Goal: Find specific page/section: Find specific page/section

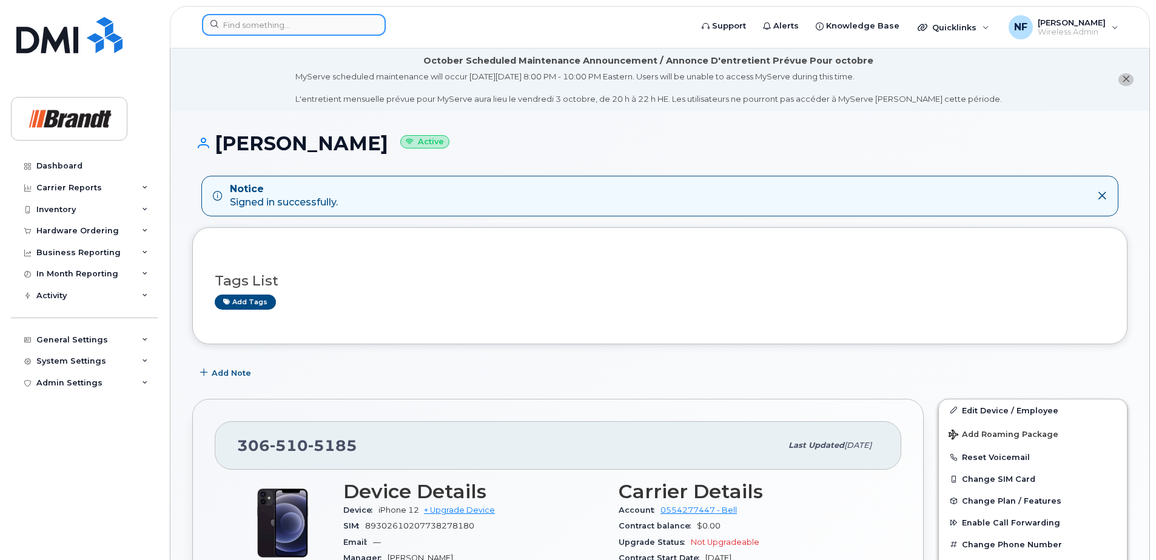
click at [310, 25] on input at bounding box center [294, 25] width 184 height 22
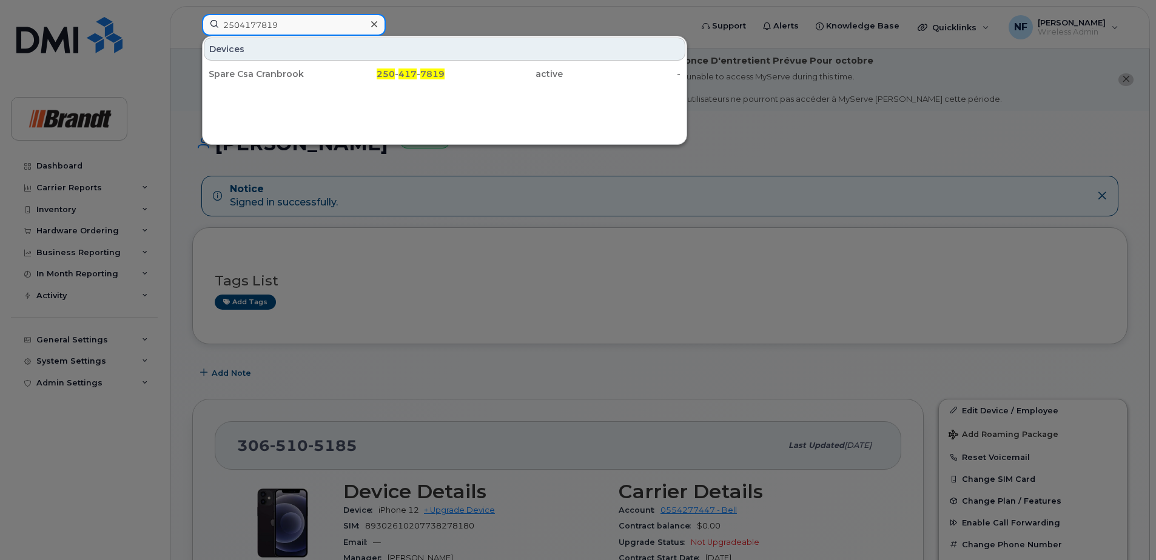
type input "2504177819"
click at [321, 67] on div "Spare Csa Cranbrook" at bounding box center [268, 74] width 118 height 22
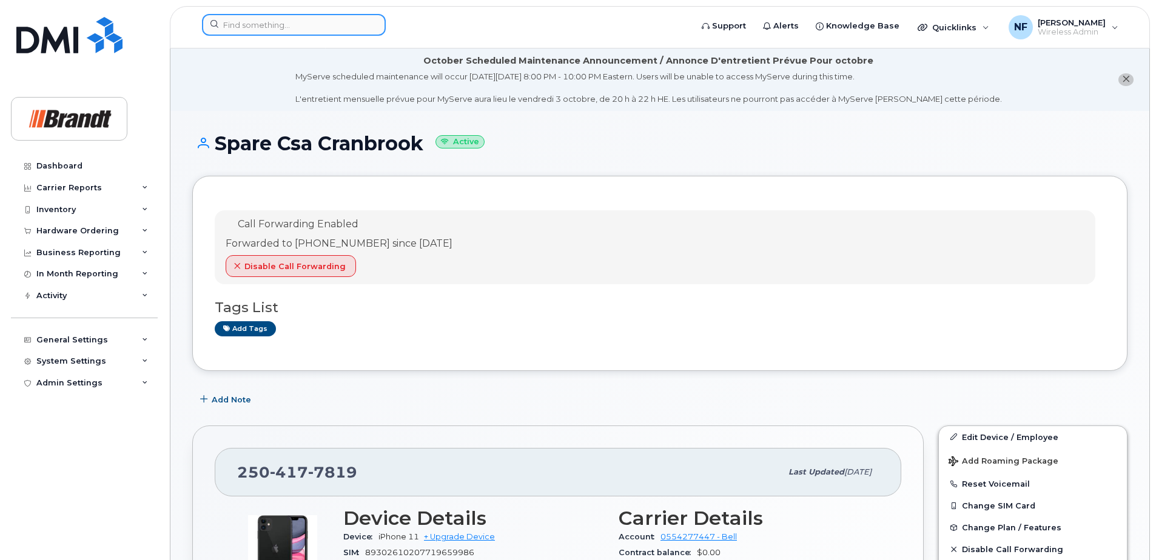
click at [309, 22] on input at bounding box center [294, 25] width 184 height 22
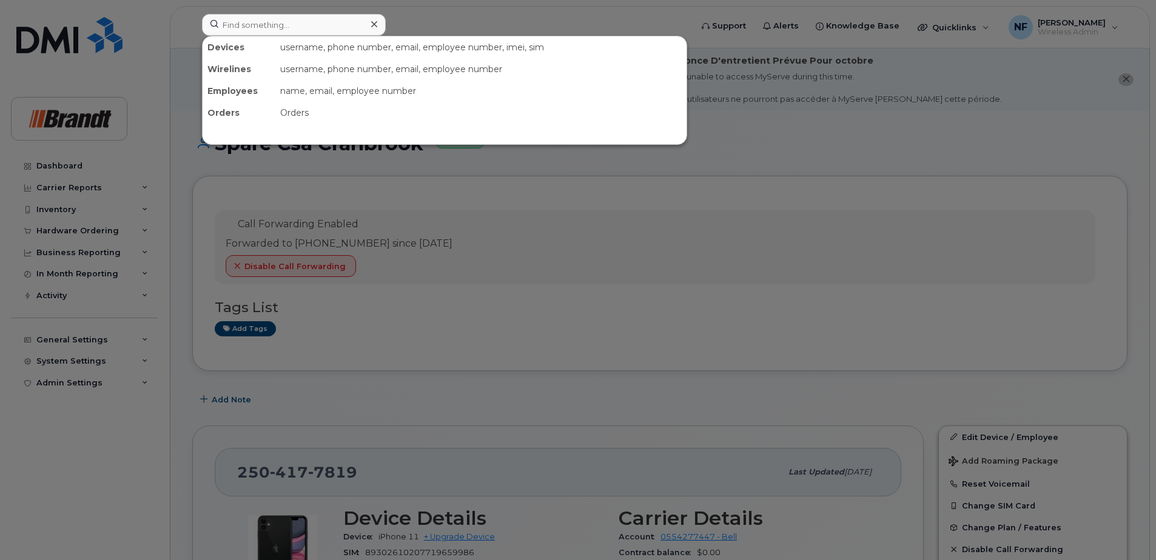
click at [372, 26] on icon at bounding box center [374, 24] width 6 height 6
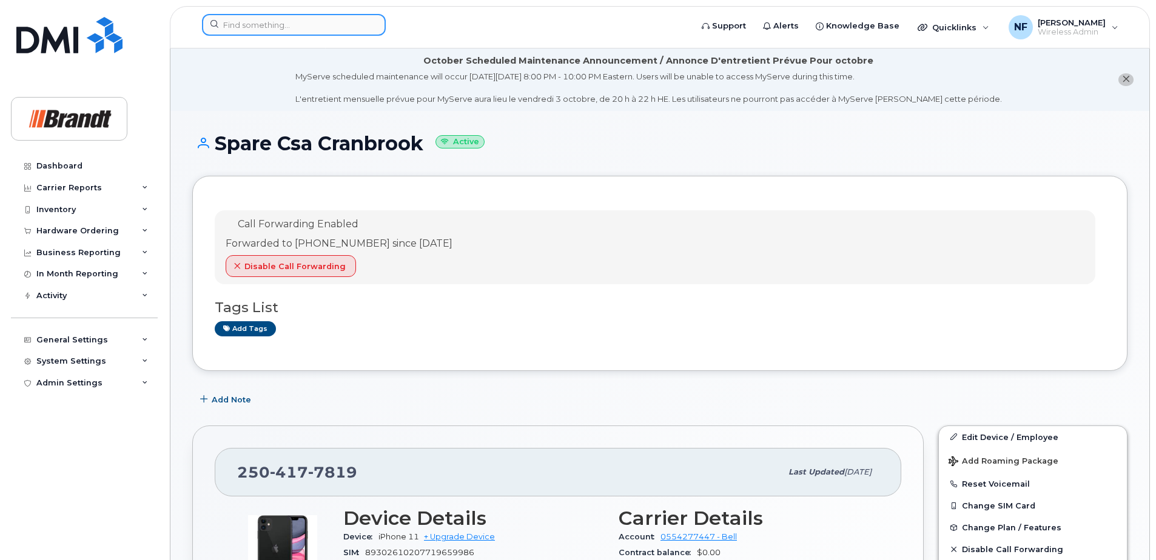
click at [341, 27] on input at bounding box center [294, 25] width 184 height 22
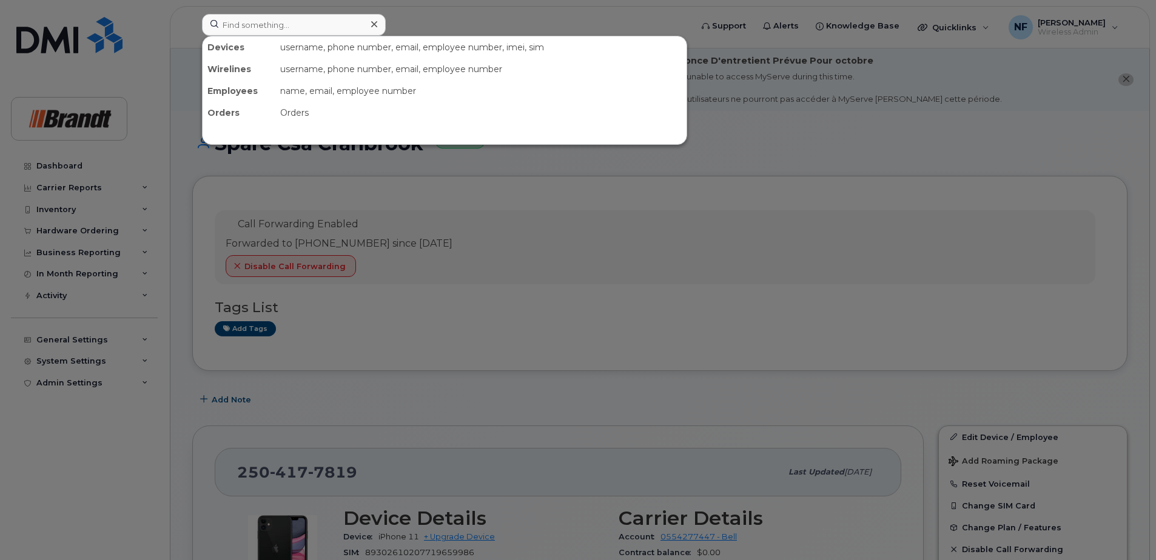
click at [375, 24] on icon at bounding box center [374, 24] width 6 height 10
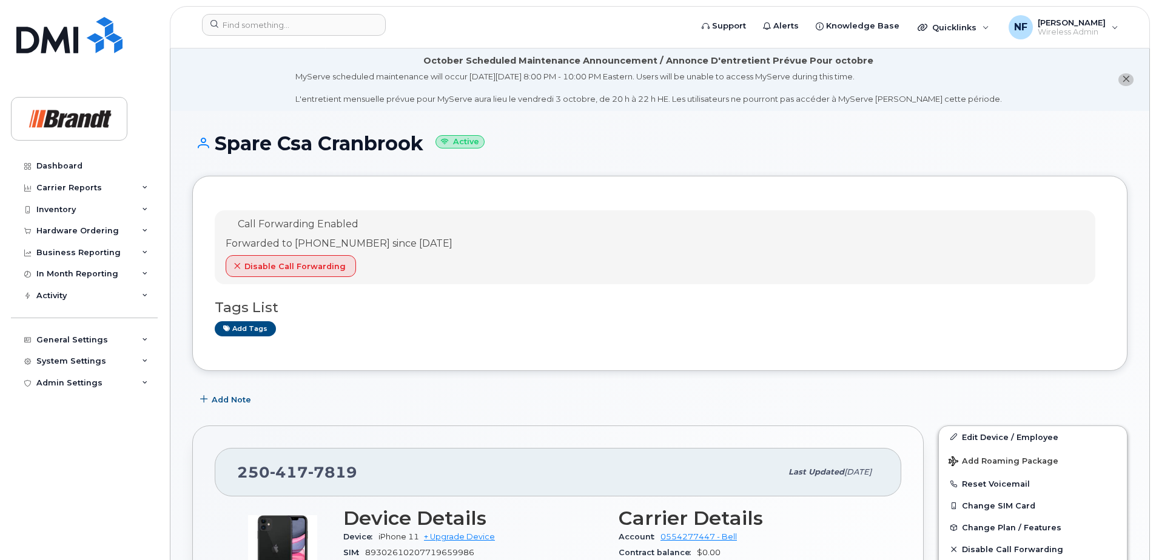
click at [343, 468] on span "7819" at bounding box center [332, 472] width 49 height 18
copy span "[PHONE_NUMBER]"
click at [301, 19] on input at bounding box center [294, 25] width 184 height 22
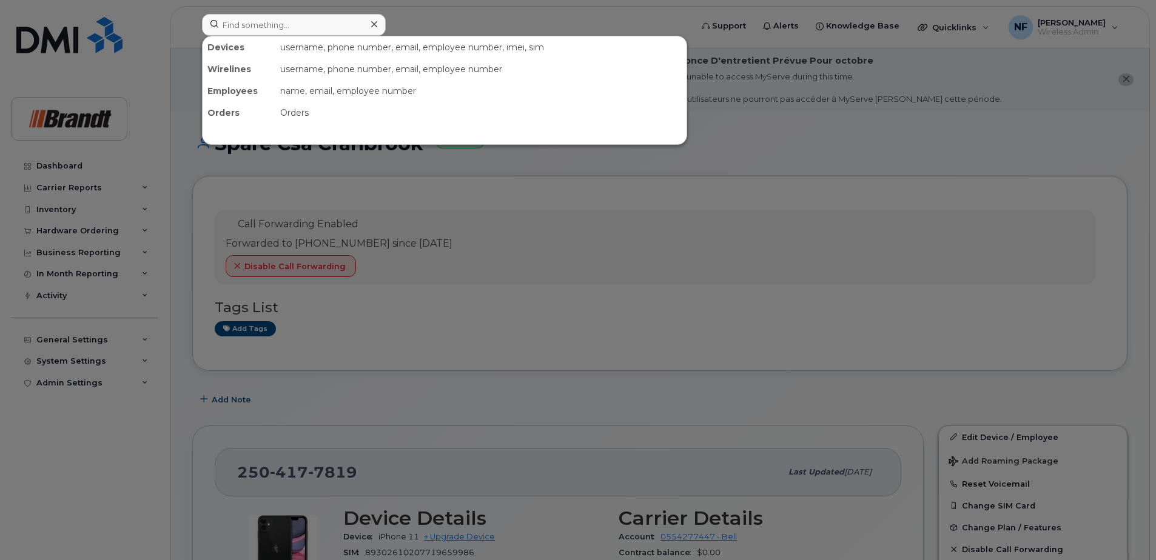
click at [349, 442] on div at bounding box center [578, 280] width 1156 height 560
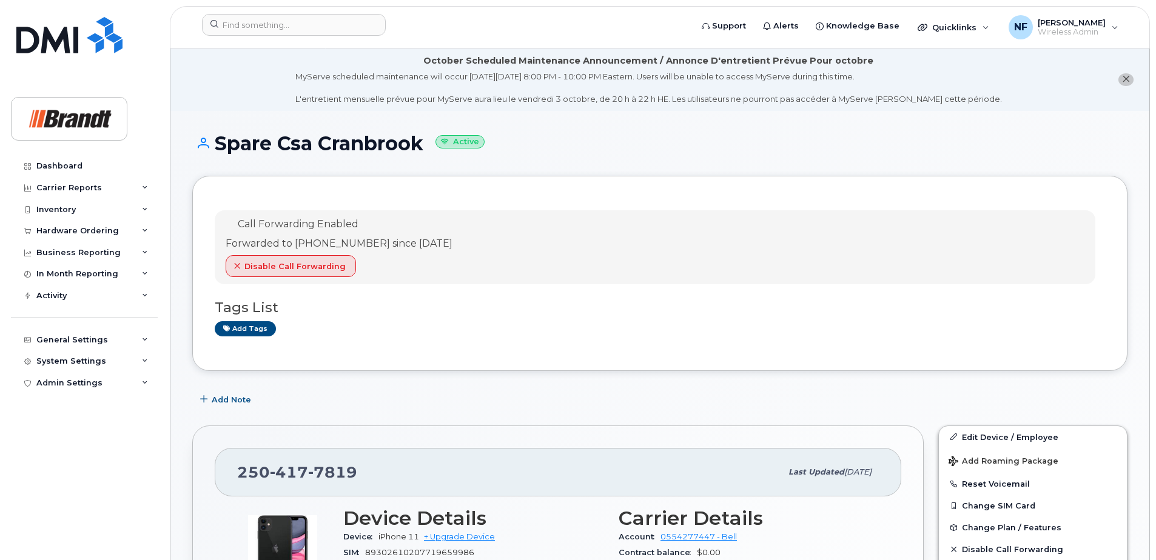
click at [338, 460] on div "[PHONE_NUMBER]" at bounding box center [509, 472] width 544 height 25
copy span "[PHONE_NUMBER]"
click at [286, 12] on header "Support Alerts Knowledge Base Quicklinks Suspend / Cancel Device Change SIM Car…" at bounding box center [660, 27] width 980 height 42
click at [294, 19] on input at bounding box center [294, 25] width 184 height 22
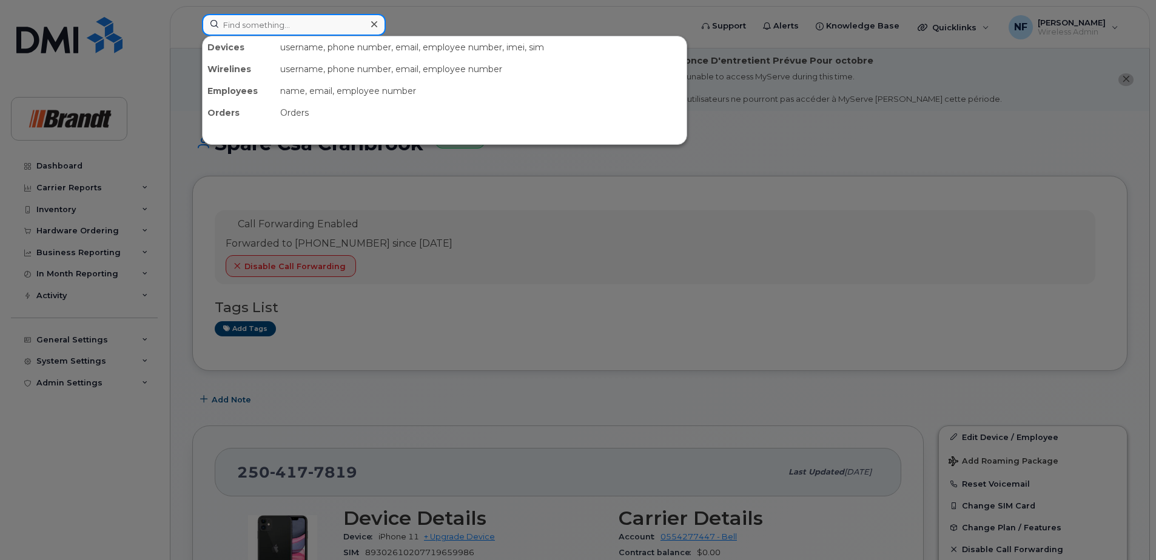
paste input "2504177819"
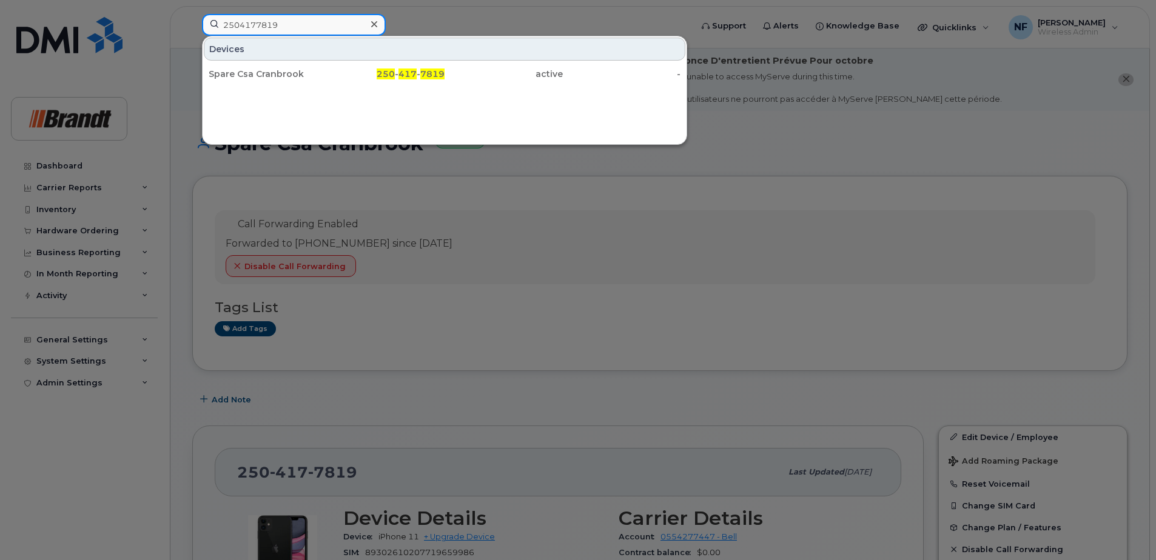
type input "2504177819"
click at [312, 73] on div "Spare Csa Cranbrook" at bounding box center [268, 74] width 118 height 12
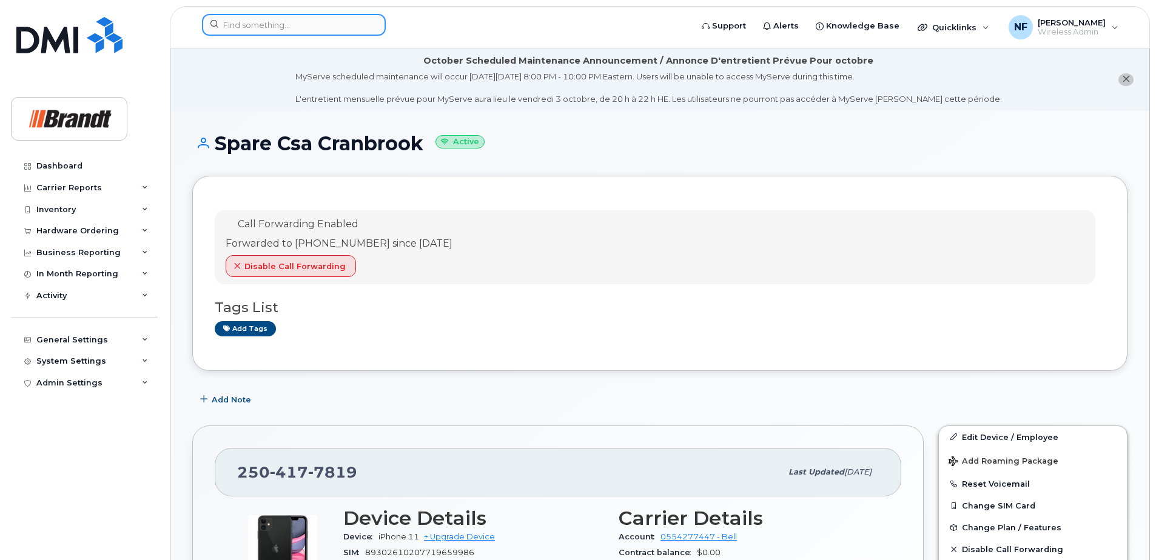
click at [298, 30] on input at bounding box center [294, 25] width 184 height 22
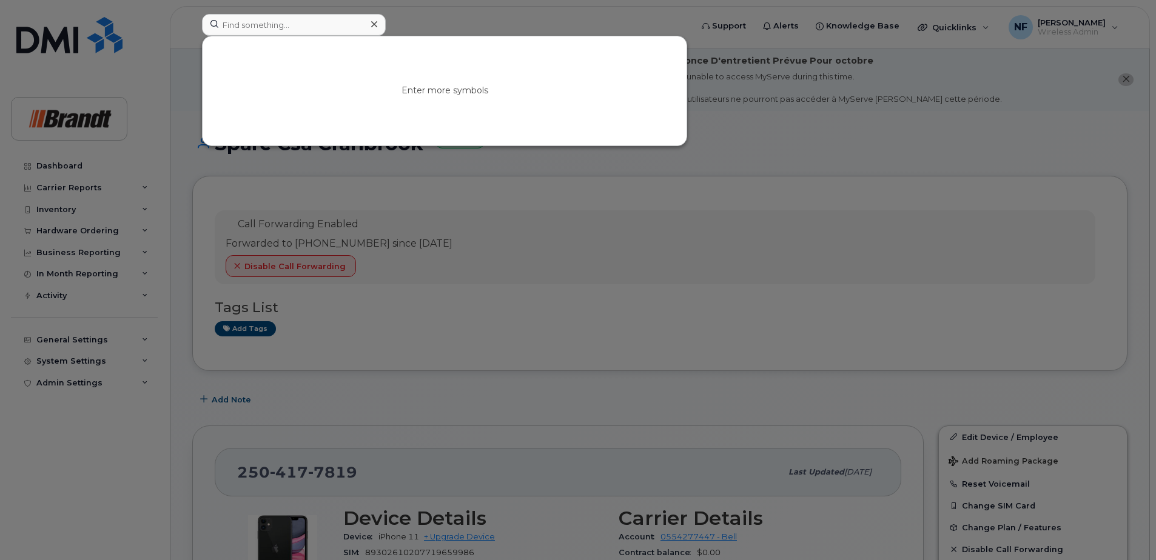
click at [308, 425] on div at bounding box center [578, 280] width 1156 height 560
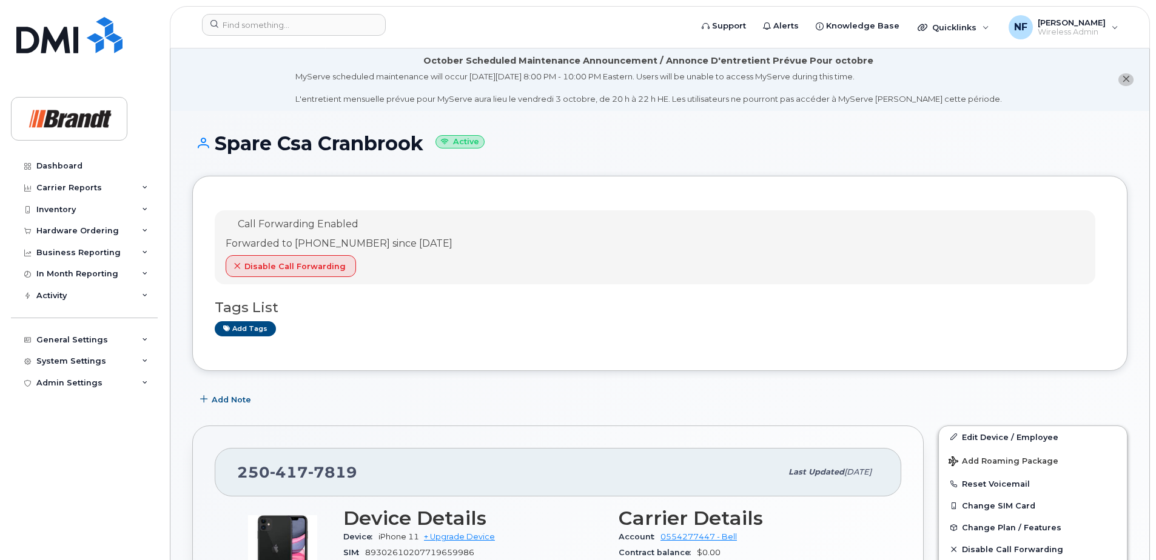
click at [310, 491] on div "[PHONE_NUMBER] Last updated [DATE]" at bounding box center [558, 472] width 686 height 49
click at [320, 473] on span "7819" at bounding box center [332, 472] width 49 height 18
copy span "[PHONE_NUMBER]"
